Goal: Answer question/provide support: Answer question/provide support

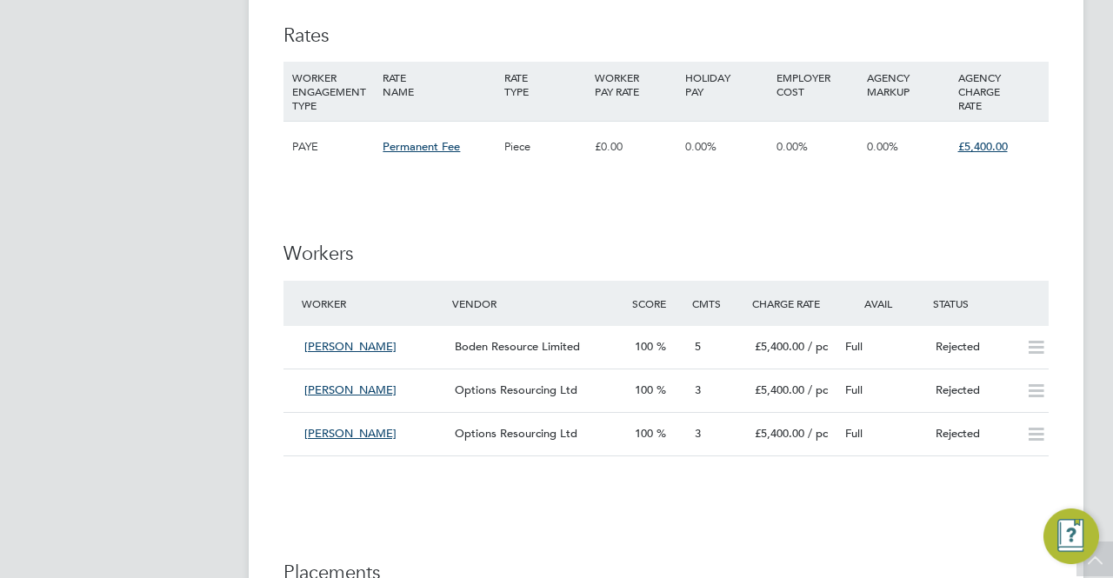
scroll to position [2330, 0]
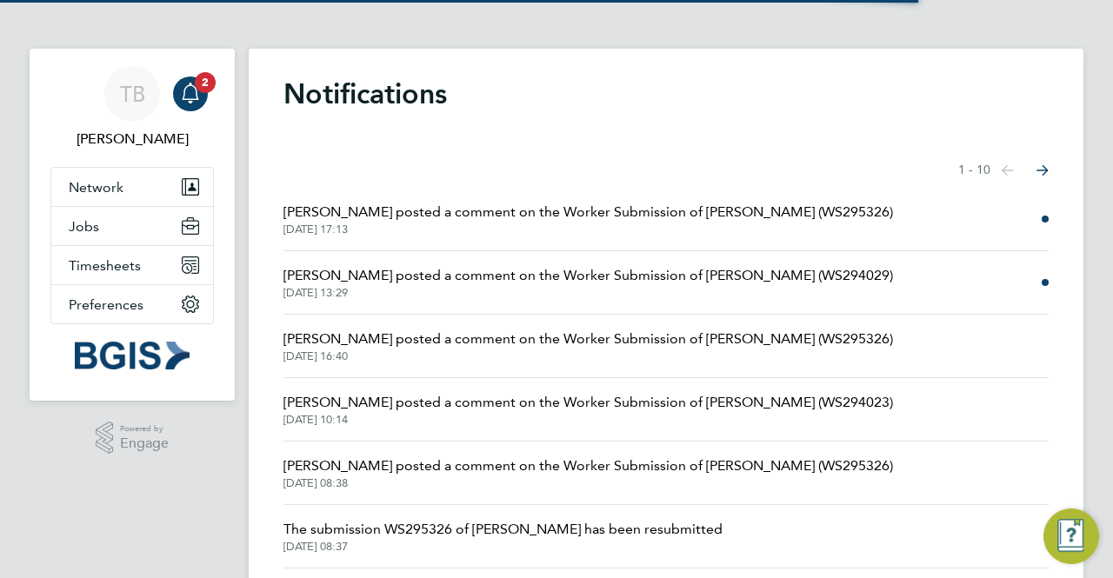
click at [619, 269] on span "[PERSON_NAME] posted a comment on the Worker Submission of [PERSON_NAME] (WS294…" at bounding box center [587, 275] width 609 height 21
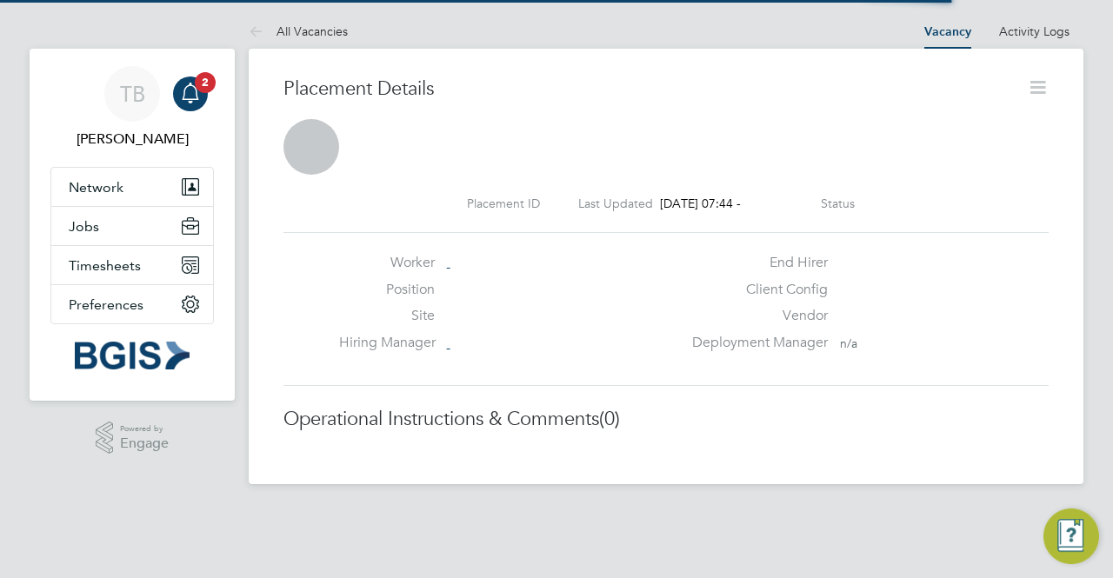
scroll to position [9, 9]
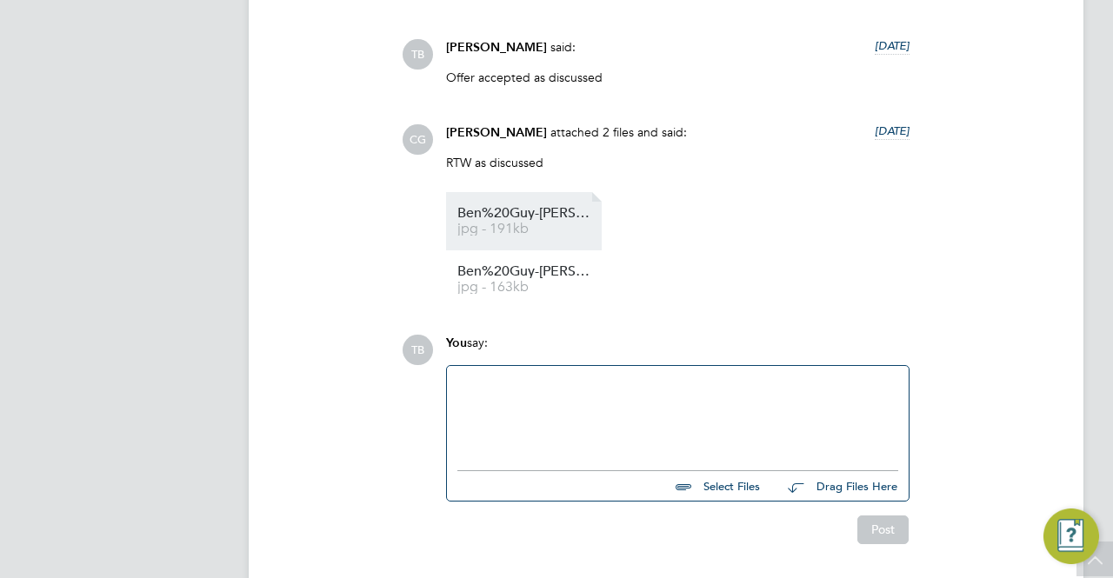
drag, startPoint x: 550, startPoint y: 207, endPoint x: 489, endPoint y: 223, distance: 63.9
click at [489, 223] on span "jpg - 191kb" at bounding box center [526, 229] width 139 height 13
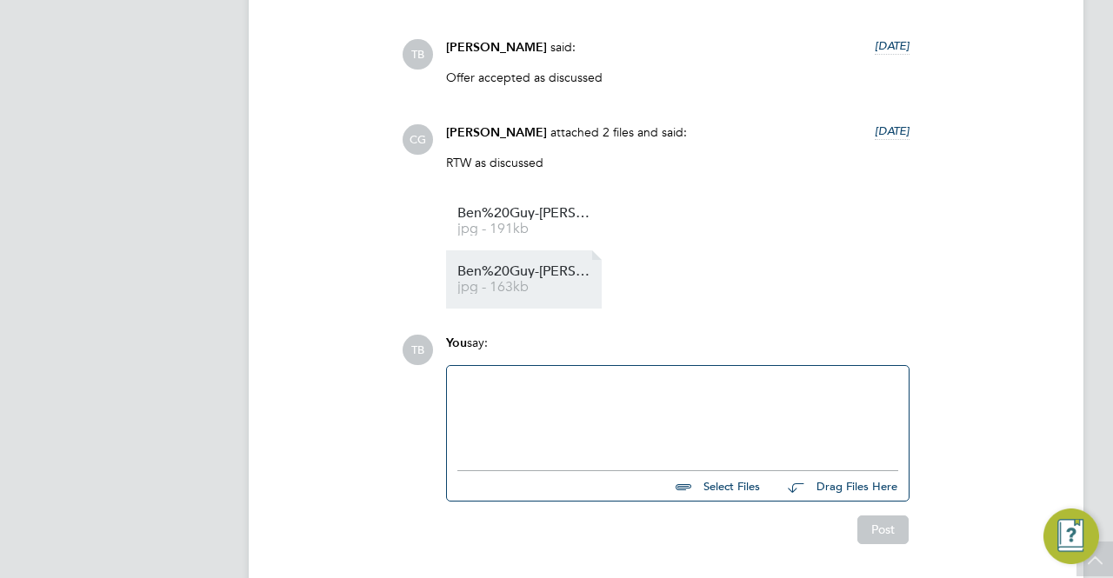
drag, startPoint x: 491, startPoint y: 232, endPoint x: 502, endPoint y: 253, distance: 23.3
drag, startPoint x: 502, startPoint y: 253, endPoint x: 401, endPoint y: 206, distance: 111.2
drag, startPoint x: 480, startPoint y: 221, endPoint x: 751, endPoint y: 277, distance: 277.0
click at [751, 277] on ul "Ben%20Guy-[PERSON_NAME]%20NI jpg - 191kb Ben%20Guy-[PERSON_NAME]%20Passport jpg…" at bounding box center [677, 250] width 463 height 116
